Goal: Task Accomplishment & Management: Use online tool/utility

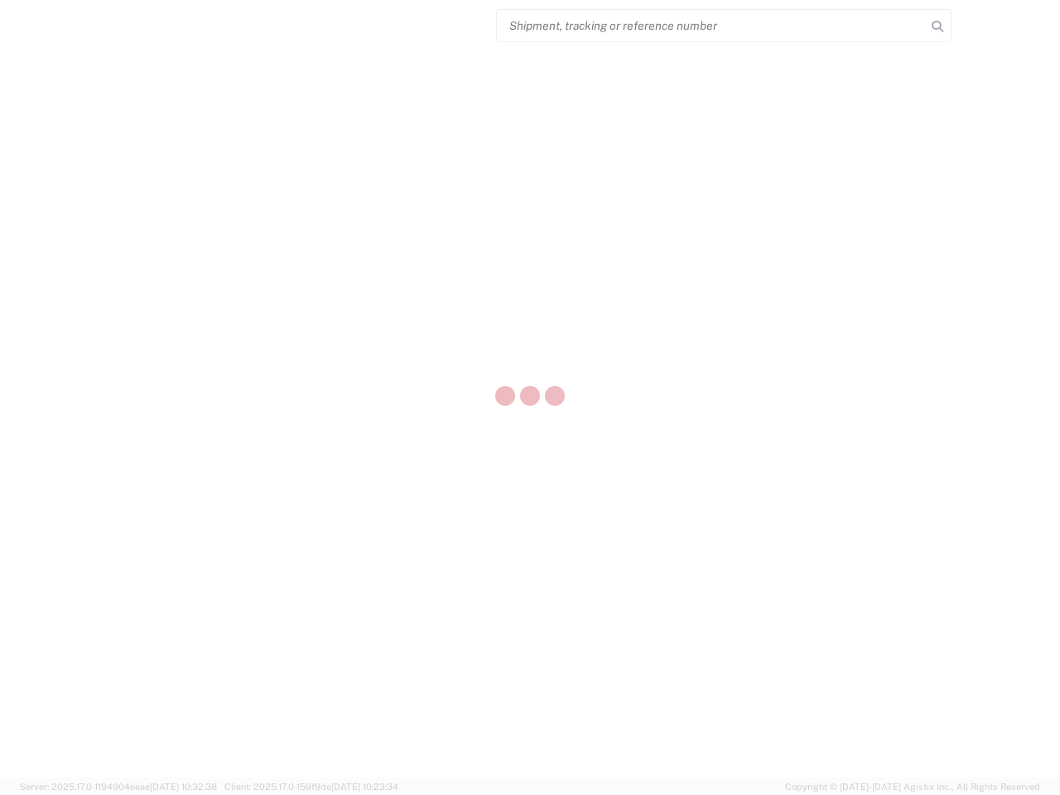
select select "US"
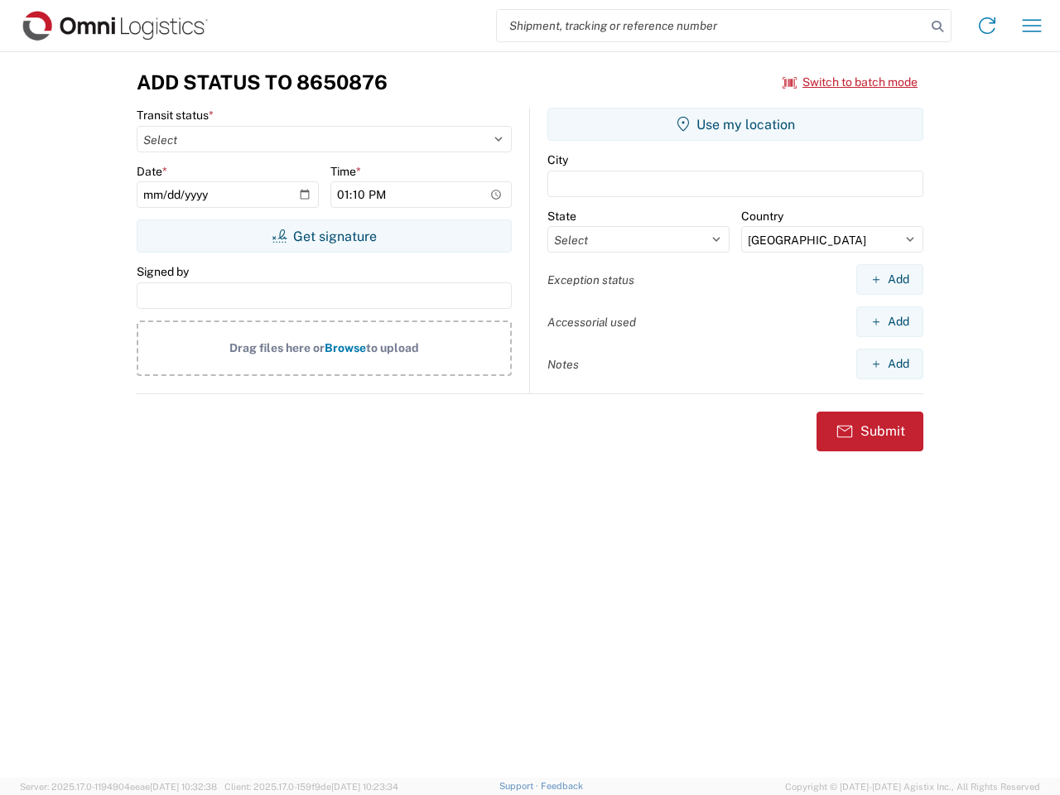
click at [712, 26] on input "search" at bounding box center [711, 25] width 429 height 31
click at [938, 27] on icon at bounding box center [937, 26] width 23 height 23
click at [987, 26] on icon at bounding box center [987, 25] width 27 height 27
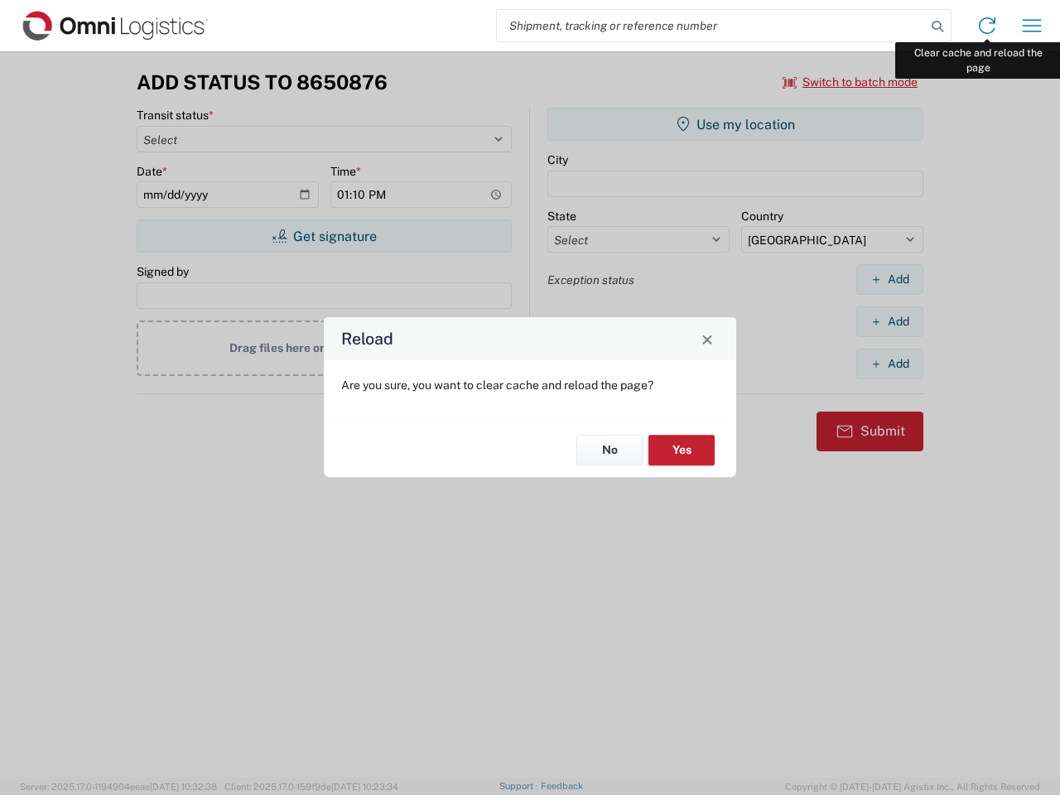
click at [1032, 26] on div "Reload Are you sure, you want to clear cache and reload the page? No Yes" at bounding box center [530, 397] width 1060 height 795
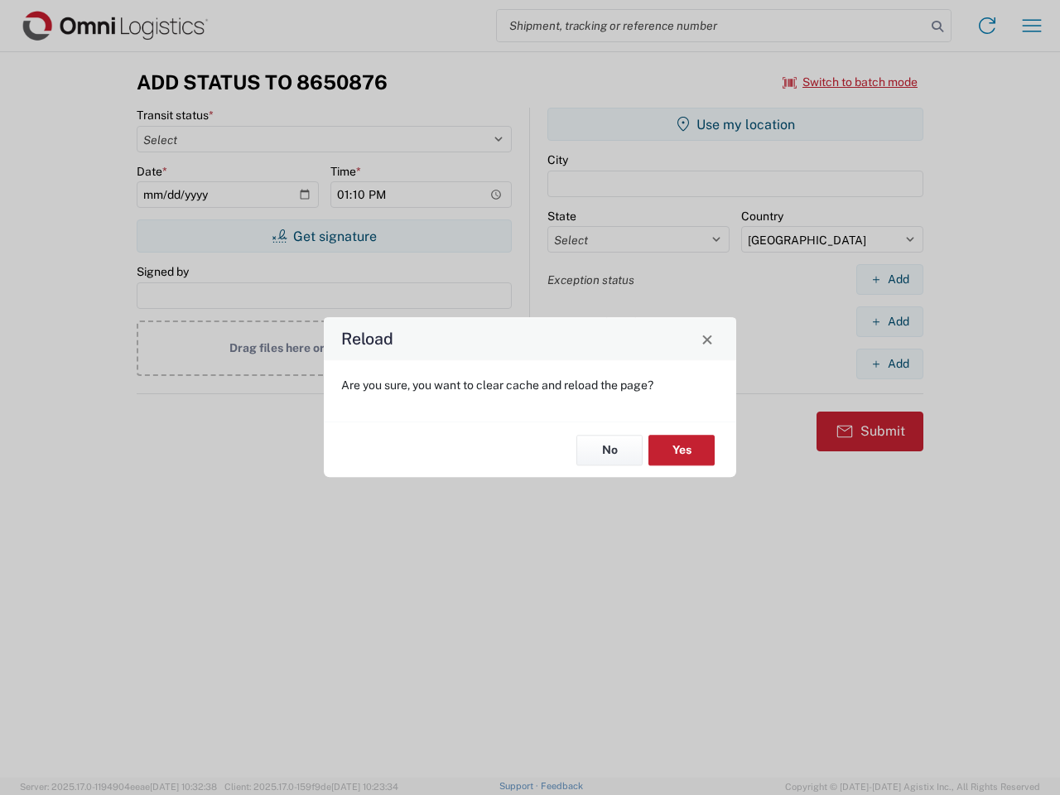
click at [851, 82] on div "Reload Are you sure, you want to clear cache and reload the page? No Yes" at bounding box center [530, 397] width 1060 height 795
click at [324, 236] on div "Reload Are you sure, you want to clear cache and reload the page? No Yes" at bounding box center [530, 397] width 1060 height 795
click at [736, 124] on div "Reload Are you sure, you want to clear cache and reload the page? No Yes" at bounding box center [530, 397] width 1060 height 795
click at [890, 279] on div "Reload Are you sure, you want to clear cache and reload the page? No Yes" at bounding box center [530, 397] width 1060 height 795
click at [890, 321] on div "Reload Are you sure, you want to clear cache and reload the page? No Yes" at bounding box center [530, 397] width 1060 height 795
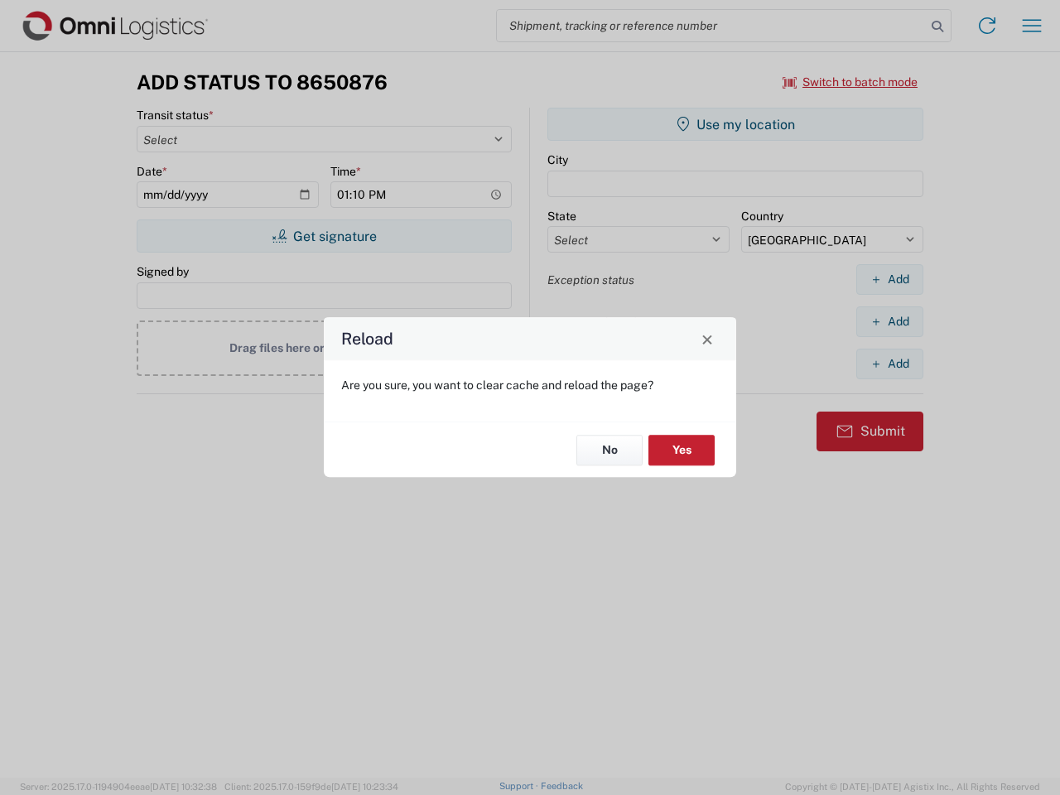
click at [890, 364] on div "Reload Are you sure, you want to clear cache and reload the page? No Yes" at bounding box center [530, 397] width 1060 height 795
